Goal: Share content

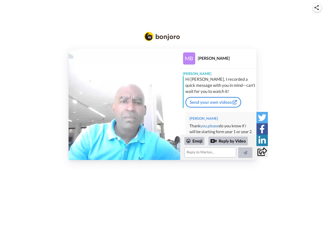
click at [317, 8] on img at bounding box center [316, 7] width 5 height 5
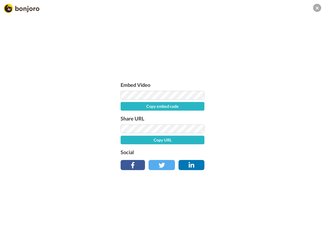
click at [124, 104] on button "Copy embed code" at bounding box center [162, 106] width 84 height 9
click at [218, 148] on div "Embed Video Copy embed code Share URL Copy URL Social" at bounding box center [162, 148] width 325 height 243
click at [194, 141] on button "Copy URL" at bounding box center [162, 140] width 84 height 9
click at [228, 141] on div "Embed Video Embed code copied! Share URL URL copied! Social" at bounding box center [162, 148] width 325 height 243
click at [245, 153] on div "Embed Video Embed code copied! Share URL URL copied! Social" at bounding box center [162, 148] width 325 height 243
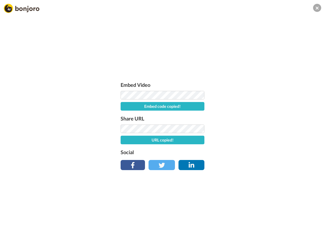
click at [262, 118] on div "Embed Video Embed code copied! Share URL URL copied! Social" at bounding box center [162, 148] width 325 height 243
click at [262, 129] on div "Embed Video Embed code copied! Share URL URL copied! Social" at bounding box center [162, 148] width 325 height 243
click at [262, 140] on div "Embed Video Embed code copied! Share URL URL copied! Social" at bounding box center [162, 148] width 325 height 243
click at [262, 152] on div "Embed Video Embed code copied! Share URL URL copied! Social" at bounding box center [162, 148] width 325 height 243
